Goal: Browse casually: Explore the website without a specific task or goal

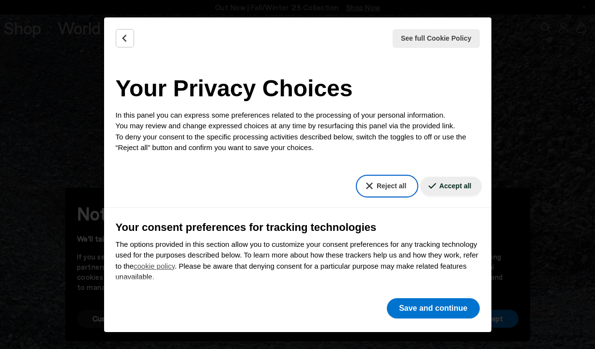
click at [400, 189] on button "Reject all" at bounding box center [387, 186] width 59 height 19
click at [391, 183] on button "Reject all" at bounding box center [387, 186] width 59 height 19
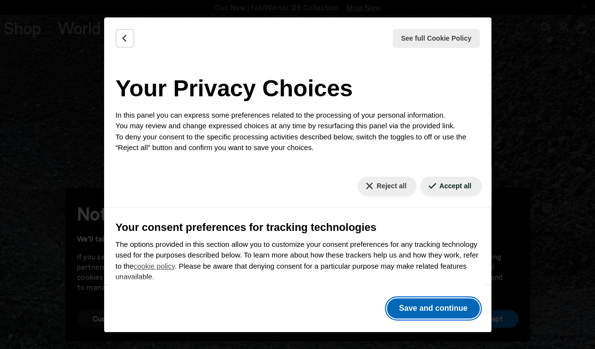
click at [421, 313] on button "Save and continue" at bounding box center [433, 308] width 92 height 20
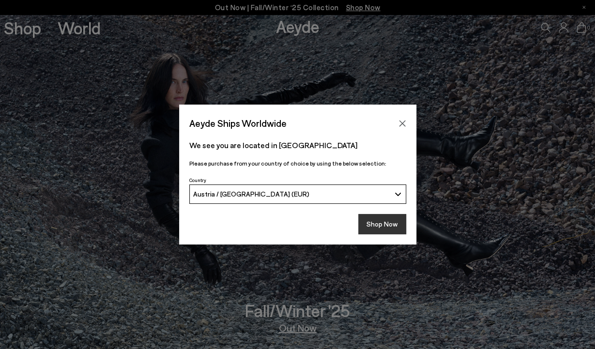
click at [380, 223] on button "Shop Now" at bounding box center [382, 224] width 48 height 20
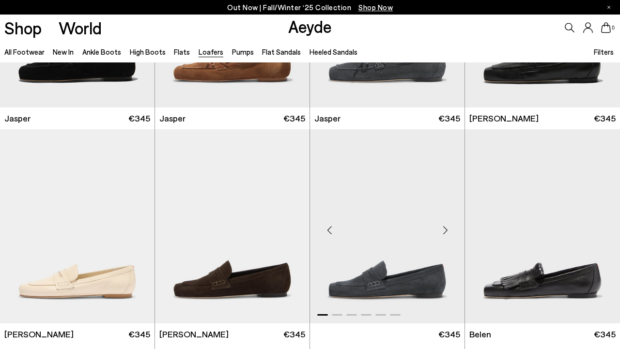
scroll to position [201, 0]
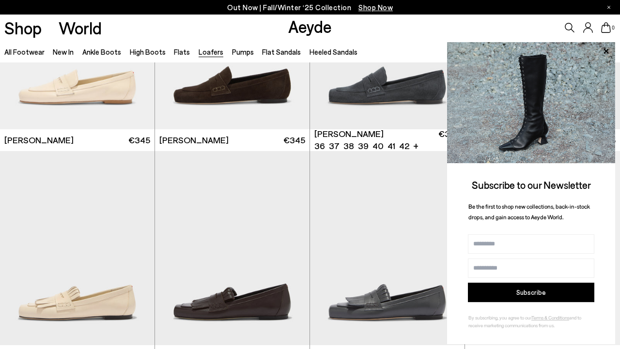
scroll to position [403, 0]
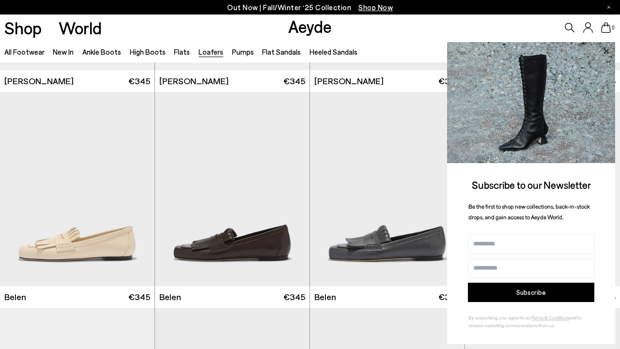
click at [605, 52] on icon at bounding box center [605, 50] width 5 height 5
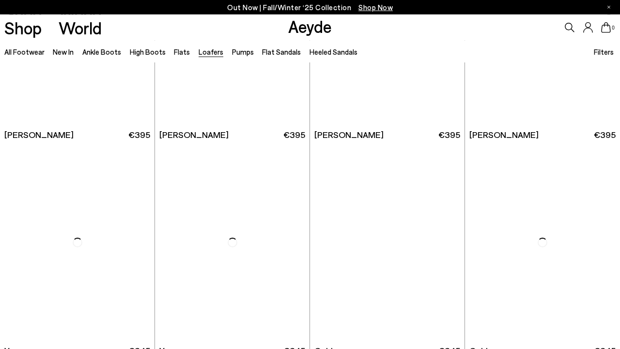
scroll to position [1182, 0]
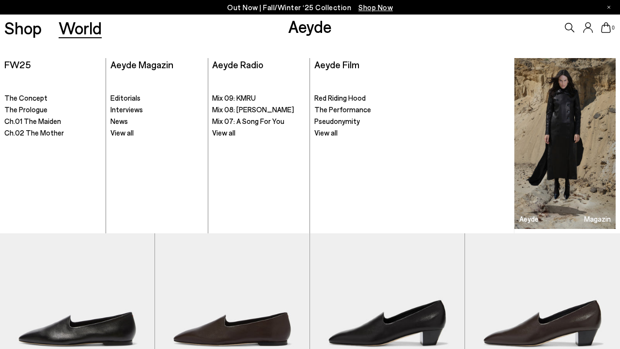
click at [84, 23] on link "World" at bounding box center [80, 27] width 43 height 17
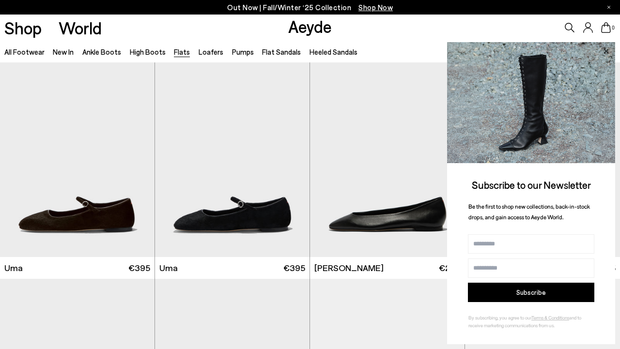
click at [609, 49] on icon at bounding box center [605, 51] width 13 height 13
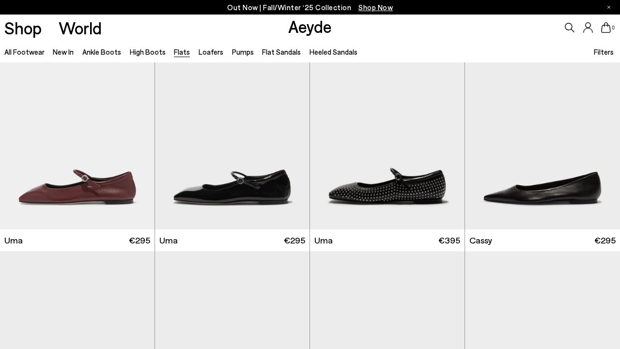
scroll to position [1309, 0]
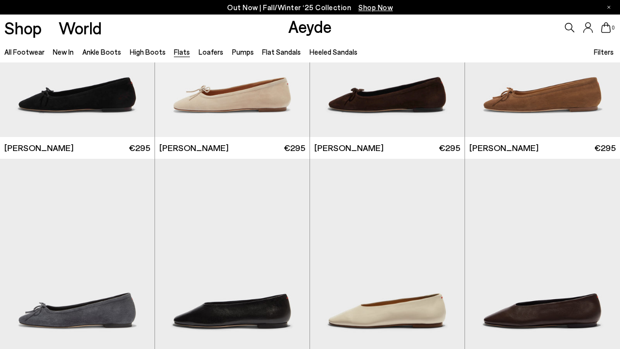
scroll to position [2366, 0]
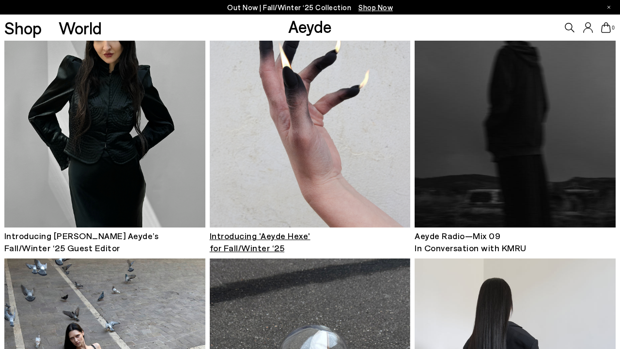
scroll to position [252, 0]
